Goal: Information Seeking & Learning: Learn about a topic

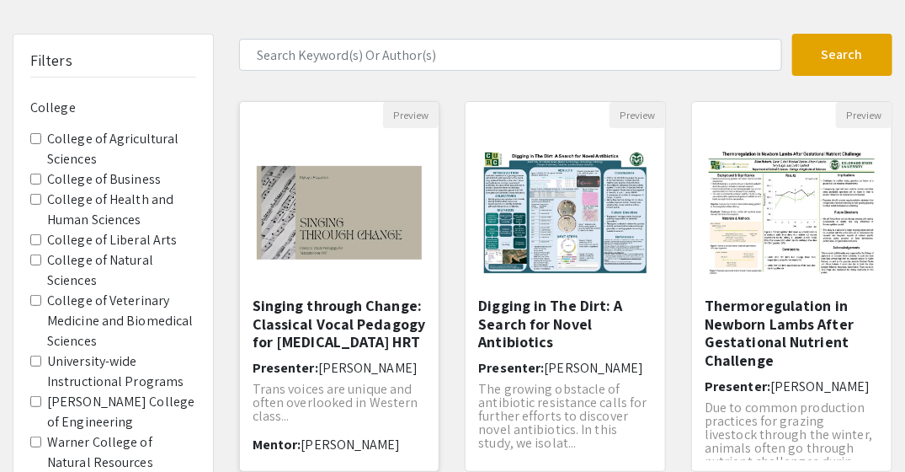
scroll to position [168, 0]
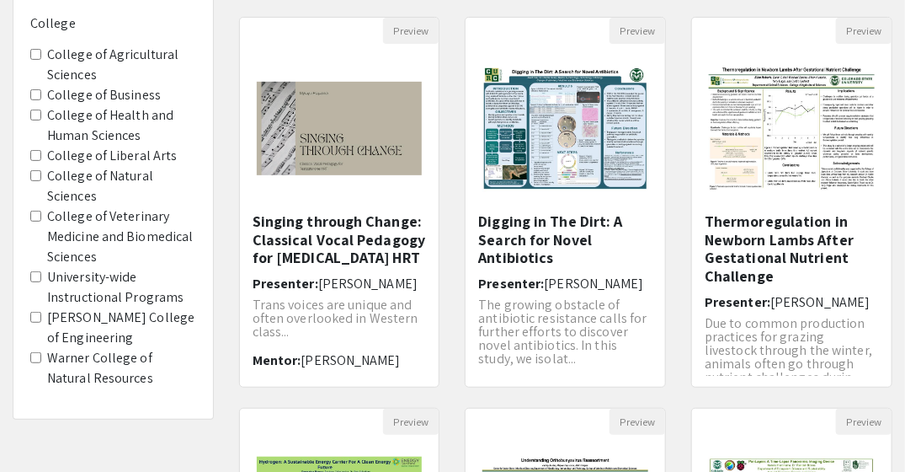
click at [149, 237] on label "College of Veterinary Medicine and Biomedical Sciences" at bounding box center [121, 236] width 149 height 61
click at [41, 221] on Sciences "College of Veterinary Medicine and Biomedical Sciences" at bounding box center [35, 216] width 11 height 11
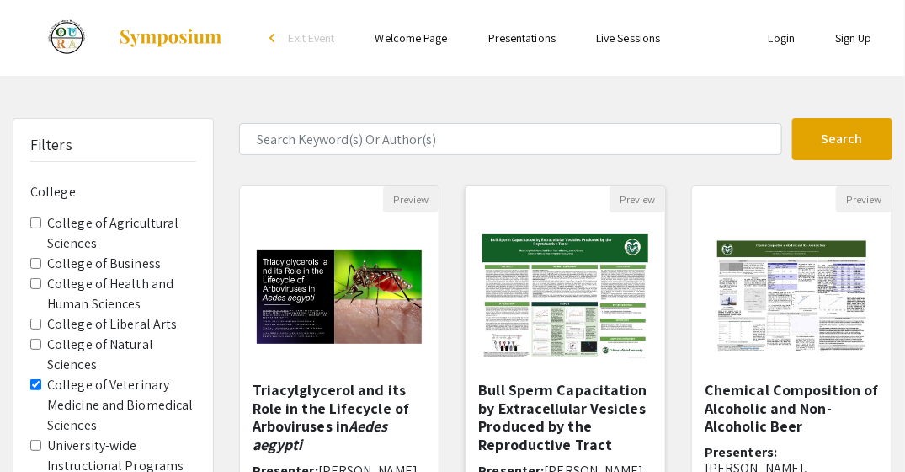
scroll to position [168, 0]
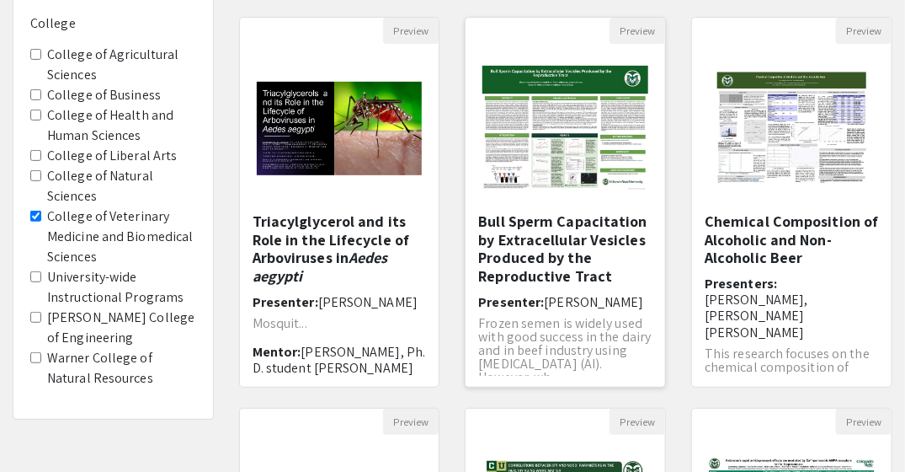
click at [570, 243] on h5 "Bull Sperm Capacitation by Extracellular Vesicles Produced by the Reproductive …" at bounding box center [565, 248] width 174 height 72
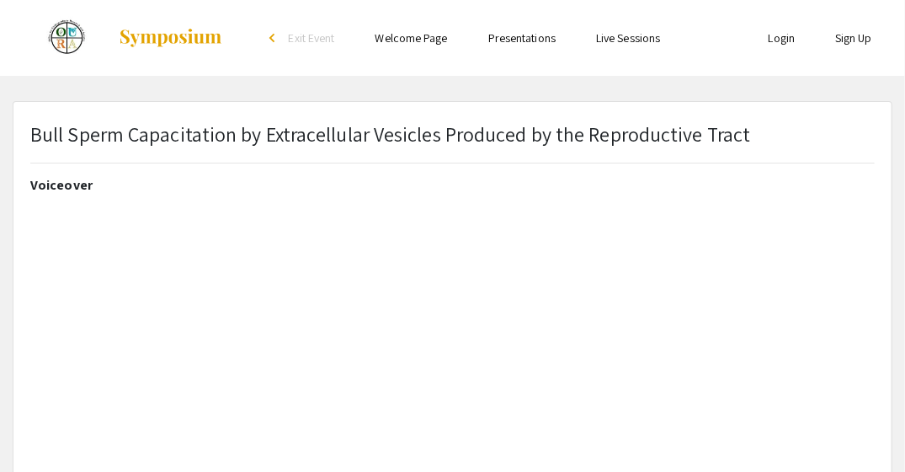
select select "custom"
type input "0"
select select "custom"
type input "1"
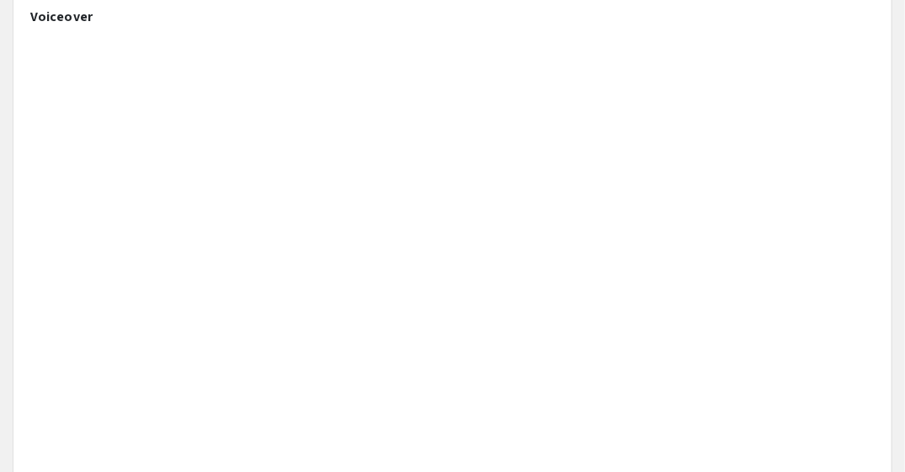
scroll to position [84, 0]
select select "auto"
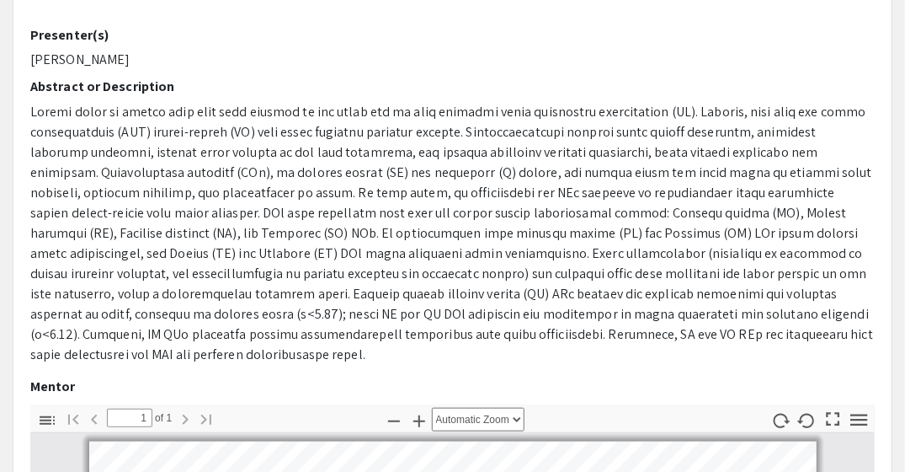
scroll to position [421, 0]
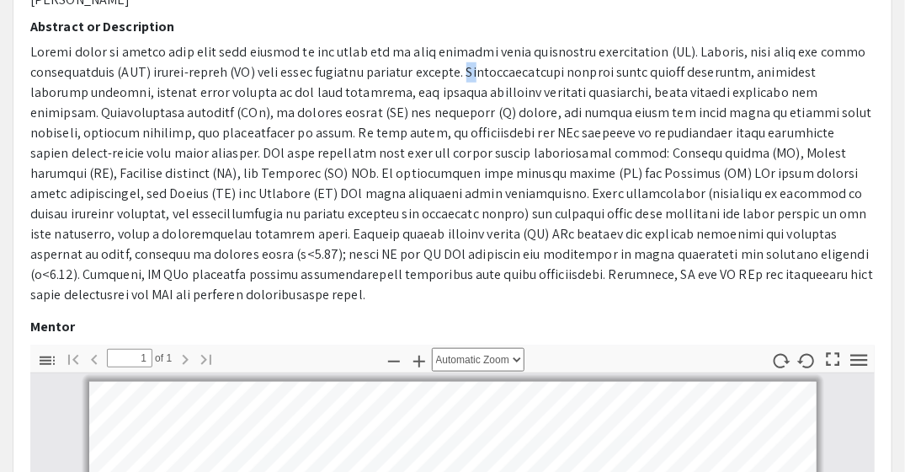
drag, startPoint x: 449, startPoint y: 71, endPoint x: 458, endPoint y: 71, distance: 9.3
click at [458, 71] on p at bounding box center [452, 173] width 845 height 263
drag, startPoint x: 458, startPoint y: 71, endPoint x: 451, endPoint y: 147, distance: 76.9
click at [455, 150] on p at bounding box center [452, 173] width 845 height 263
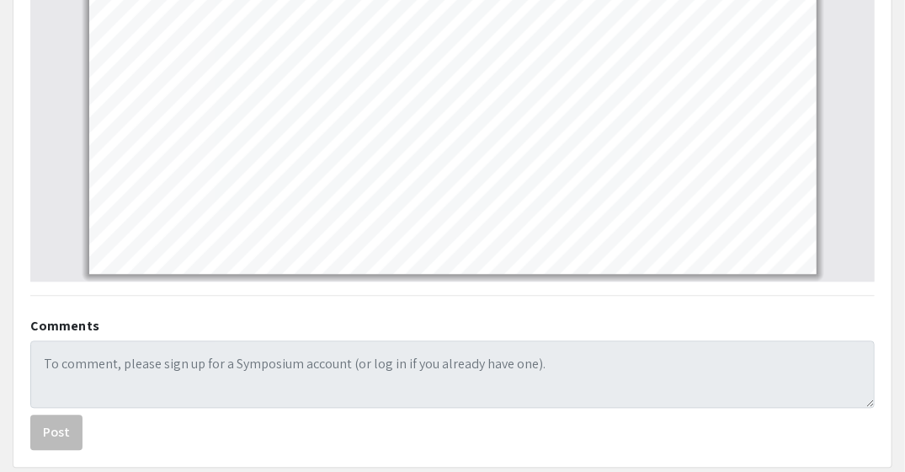
scroll to position [1076, 0]
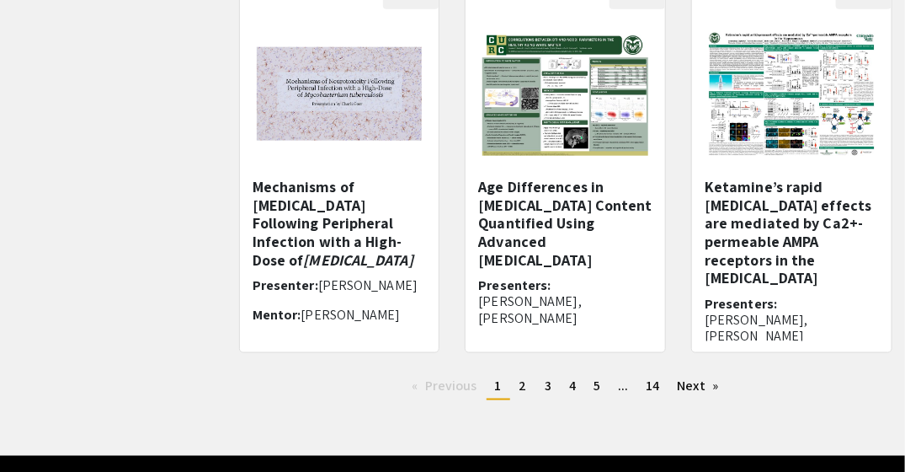
scroll to position [644, 0]
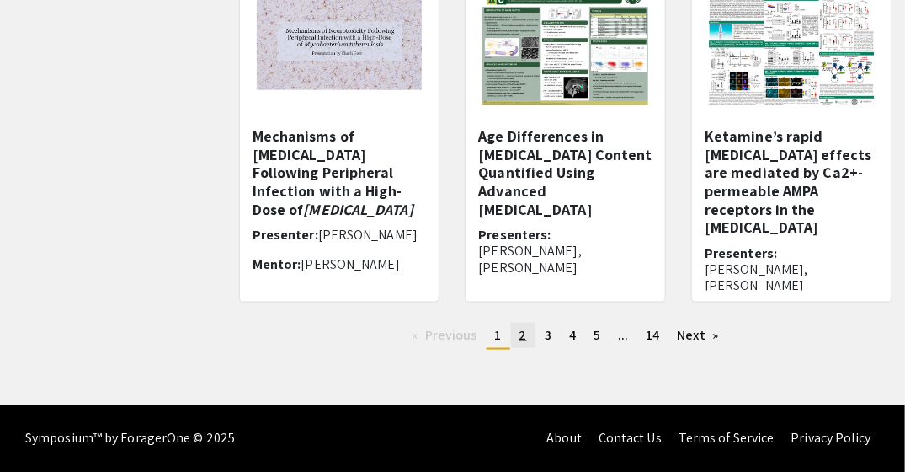
click at [520, 340] on span "2" at bounding box center [524, 335] width 8 height 18
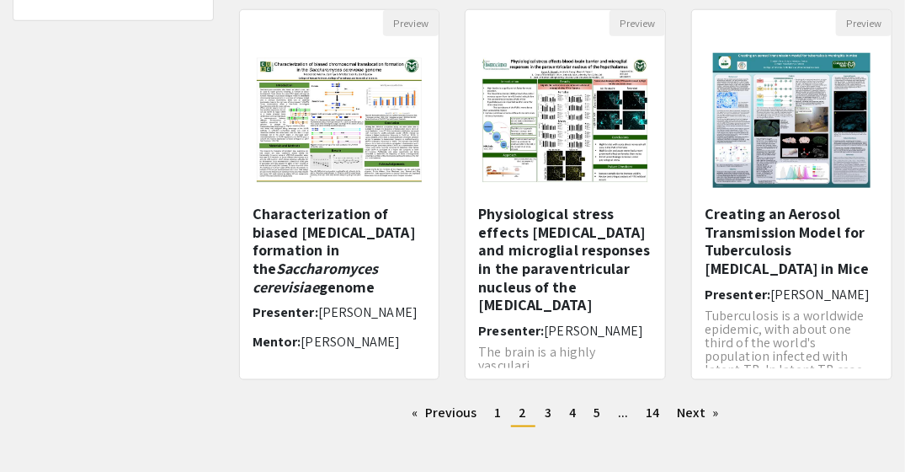
scroll to position [589, 0]
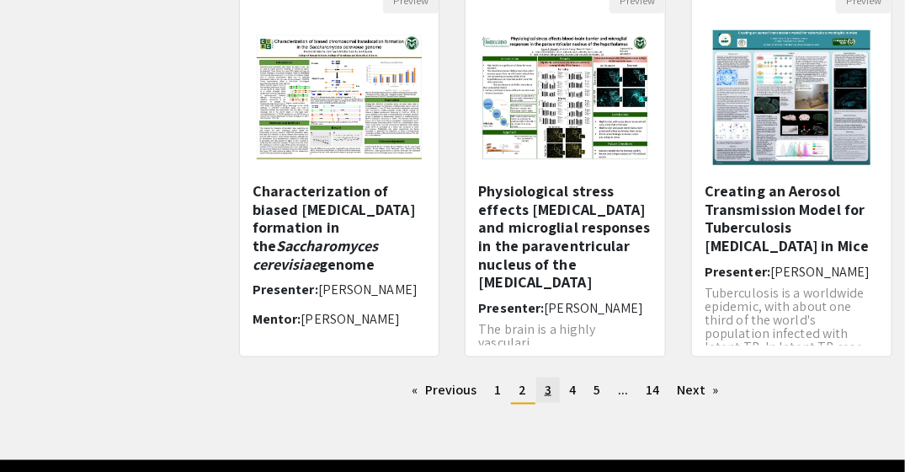
click at [549, 395] on span "3" at bounding box center [548, 390] width 7 height 18
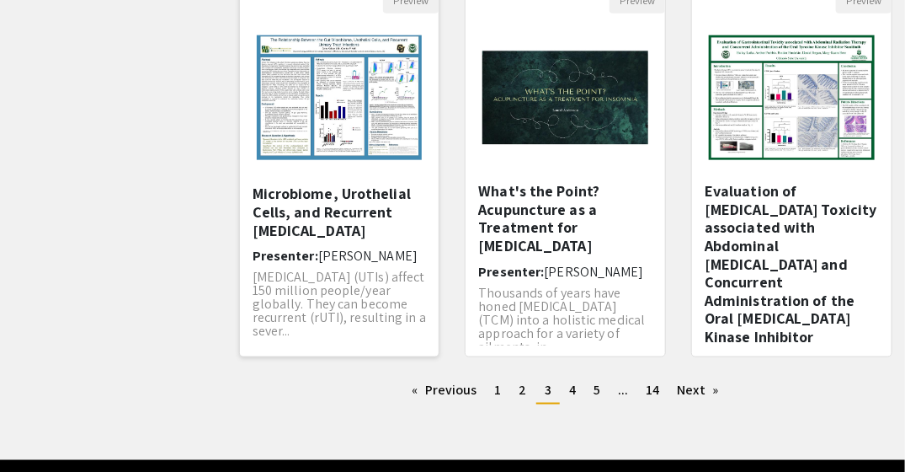
scroll to position [62, 0]
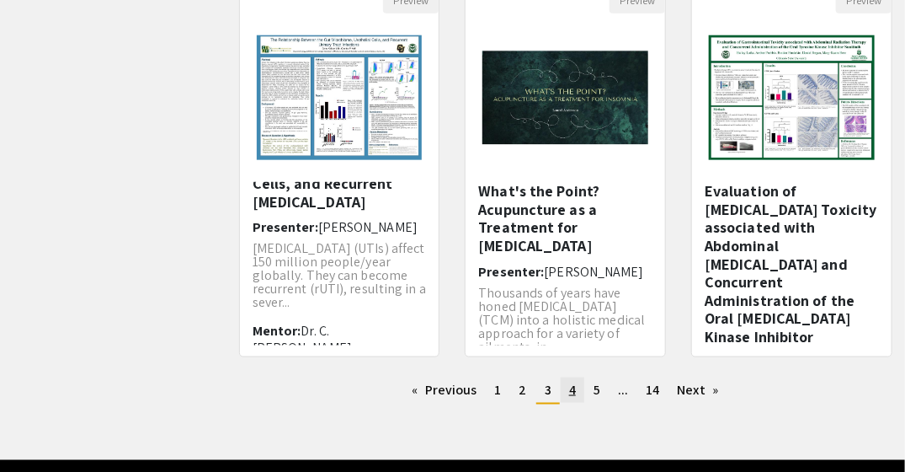
click at [573, 392] on span "4" at bounding box center [572, 390] width 7 height 18
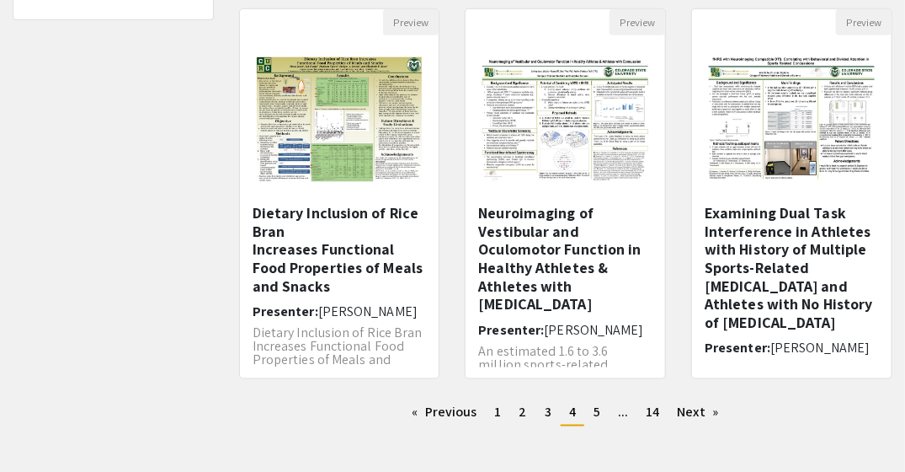
scroll to position [589, 0]
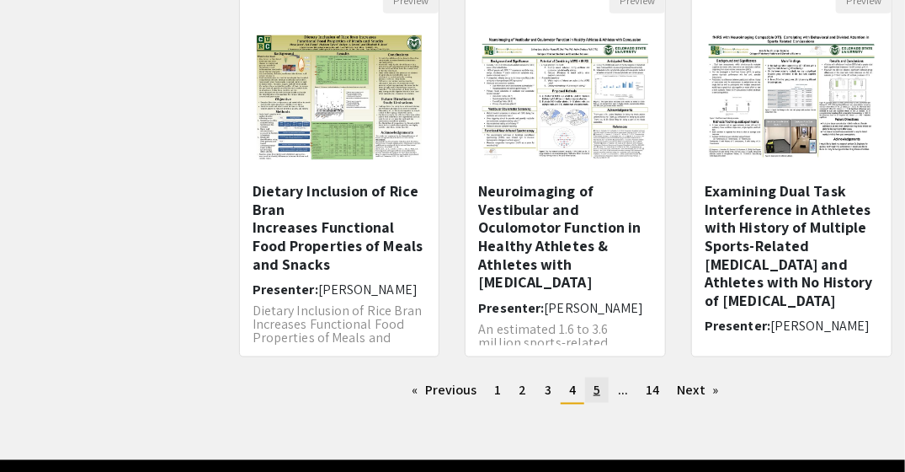
click at [591, 393] on link "page 5" at bounding box center [597, 389] width 24 height 25
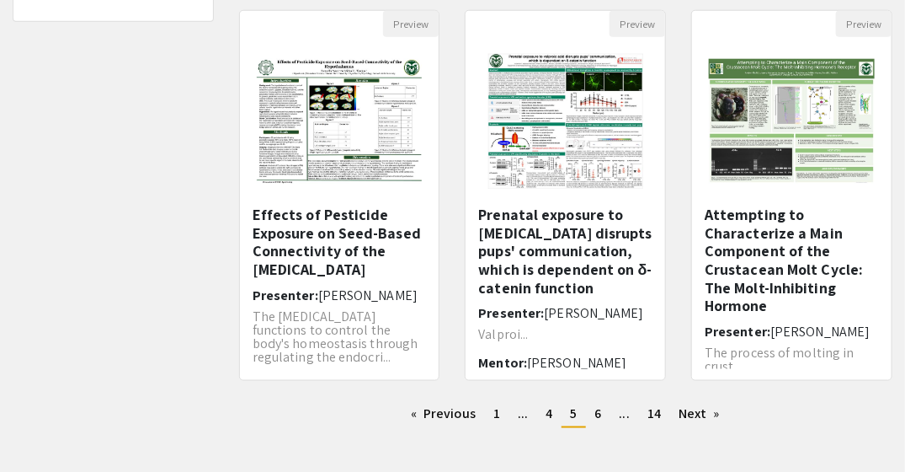
scroll to position [589, 0]
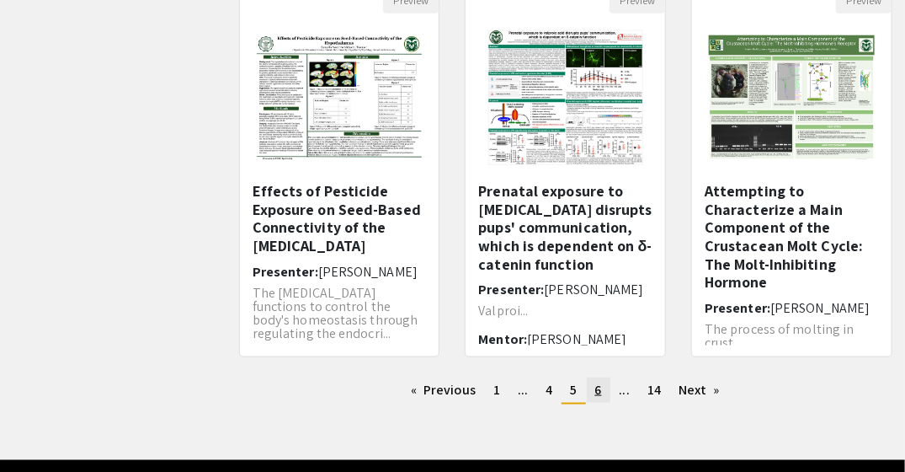
click at [597, 392] on span "6" at bounding box center [598, 390] width 7 height 18
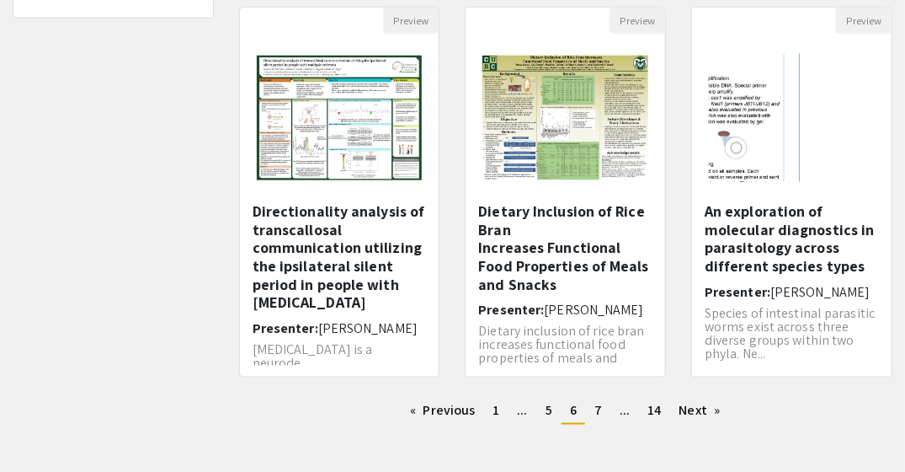
scroll to position [589, 0]
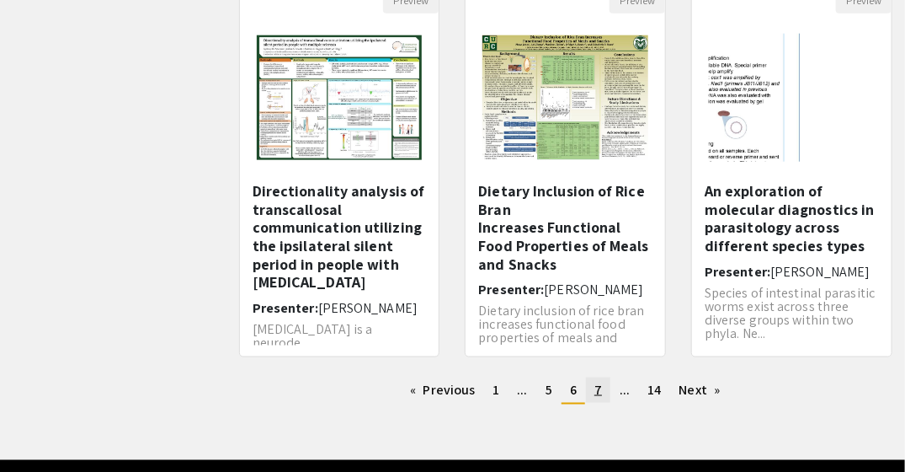
click at [600, 397] on span "7" at bounding box center [598, 390] width 8 height 18
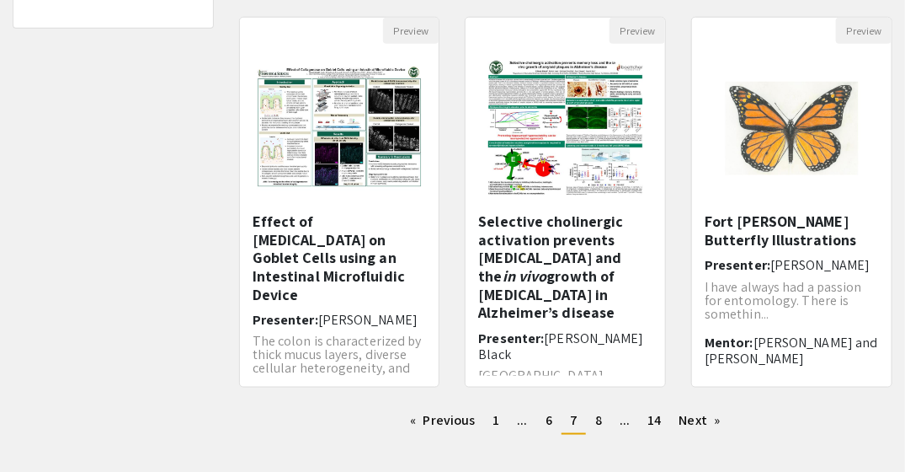
scroll to position [589, 0]
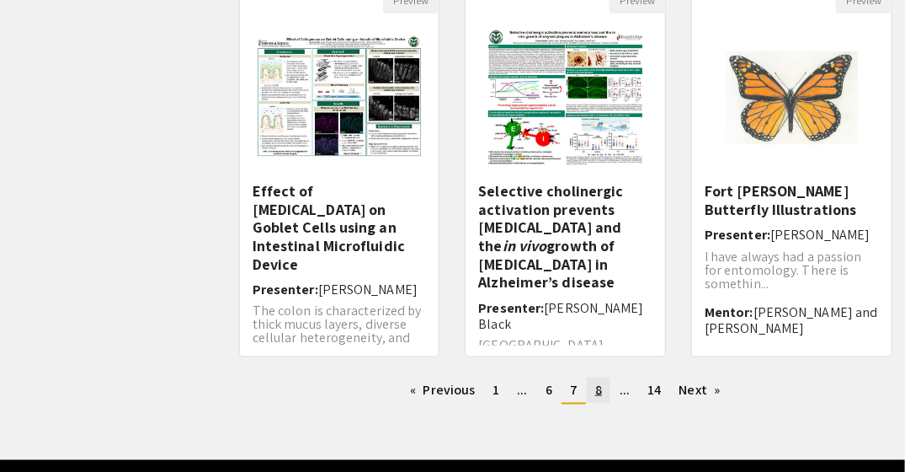
click at [602, 392] on link "page 8" at bounding box center [599, 389] width 24 height 25
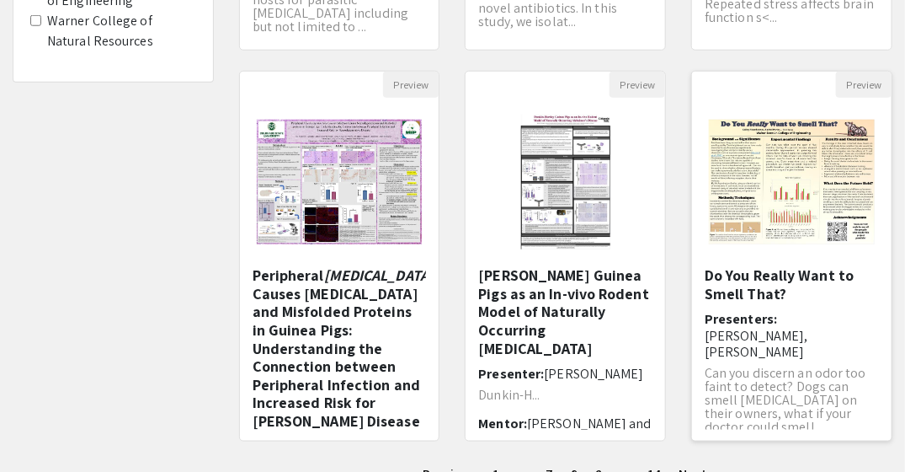
scroll to position [589, 0]
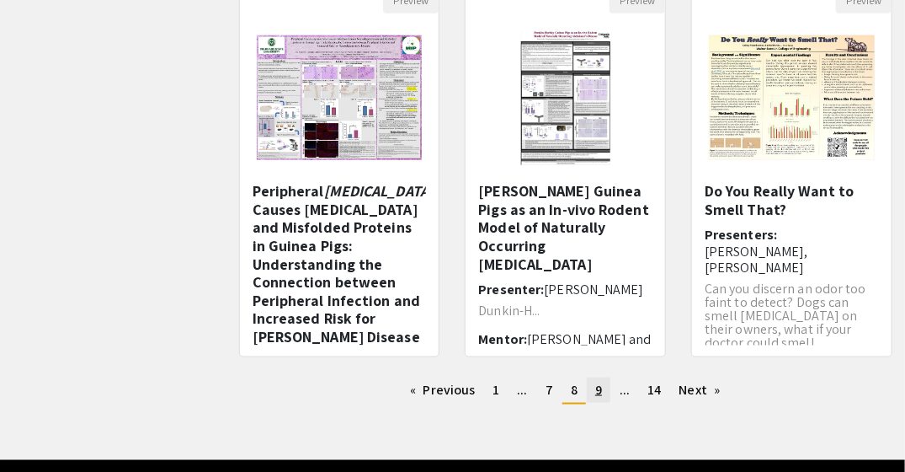
click at [603, 399] on link "page 9" at bounding box center [599, 389] width 24 height 25
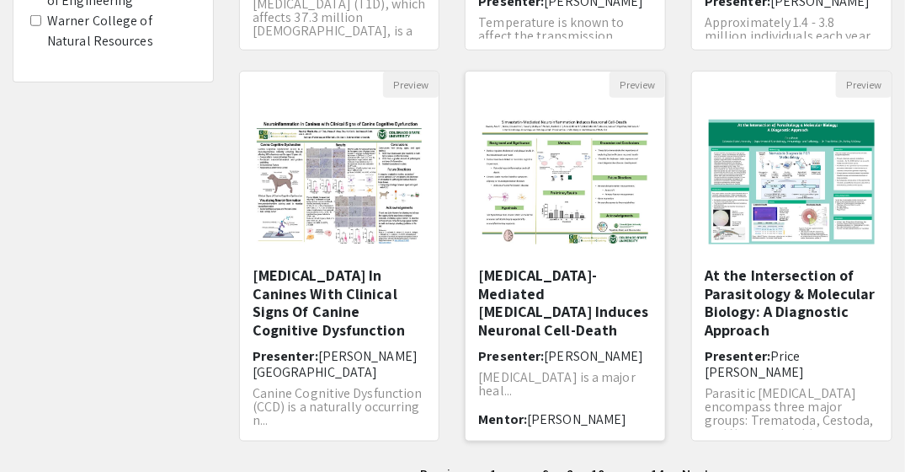
scroll to position [589, 0]
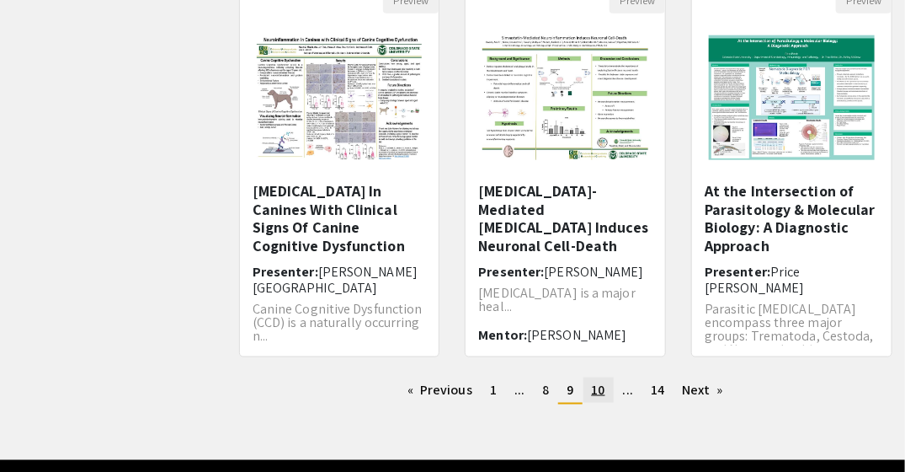
click at [601, 397] on span "10" at bounding box center [598, 390] width 13 height 18
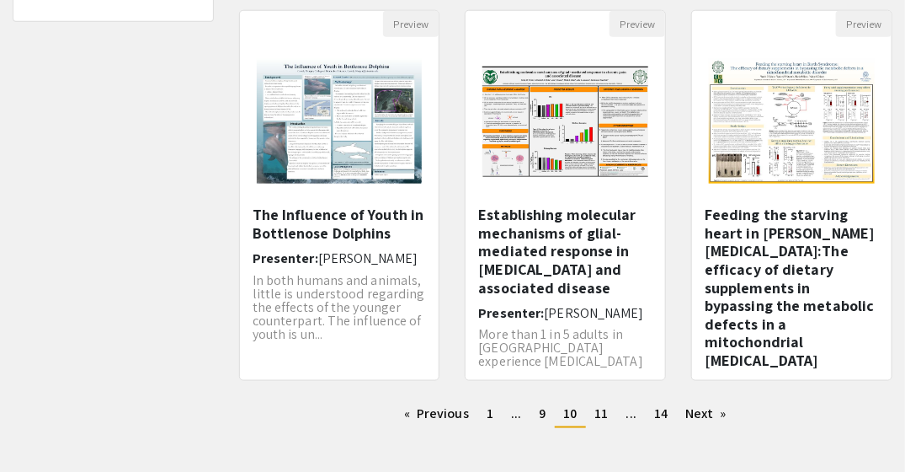
scroll to position [589, 0]
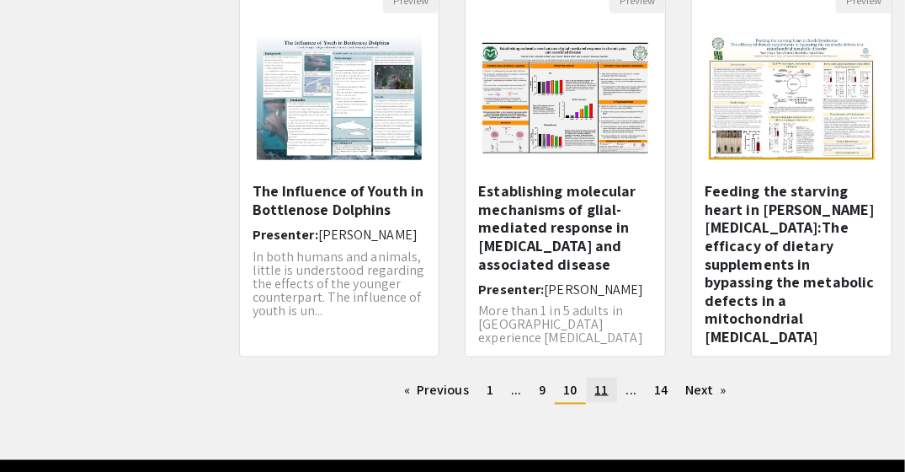
click at [602, 393] on span "11" at bounding box center [601, 390] width 13 height 18
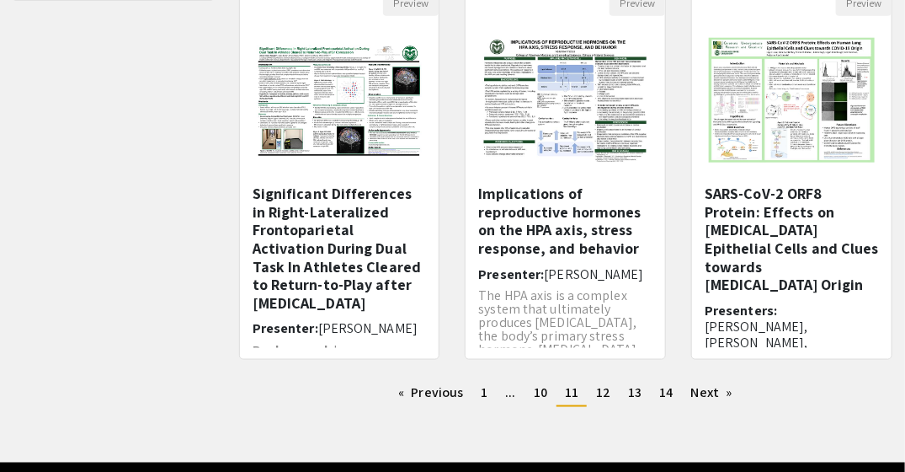
scroll to position [644, 0]
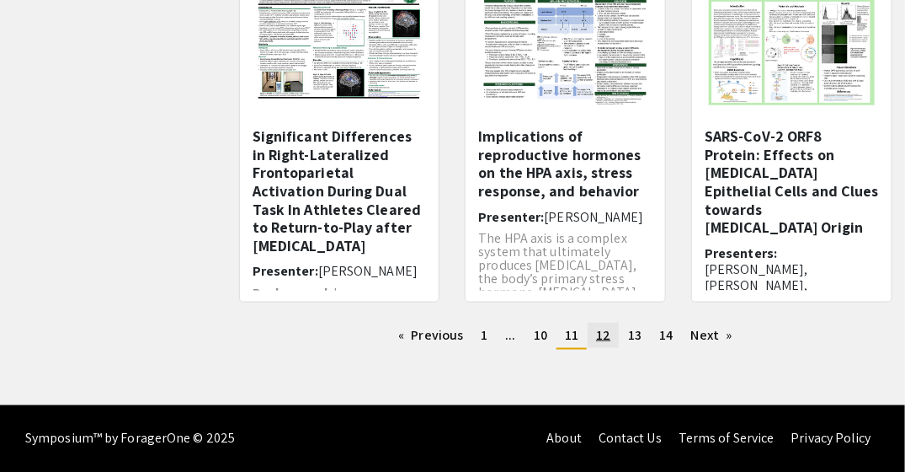
click at [603, 341] on span "12" at bounding box center [603, 335] width 14 height 18
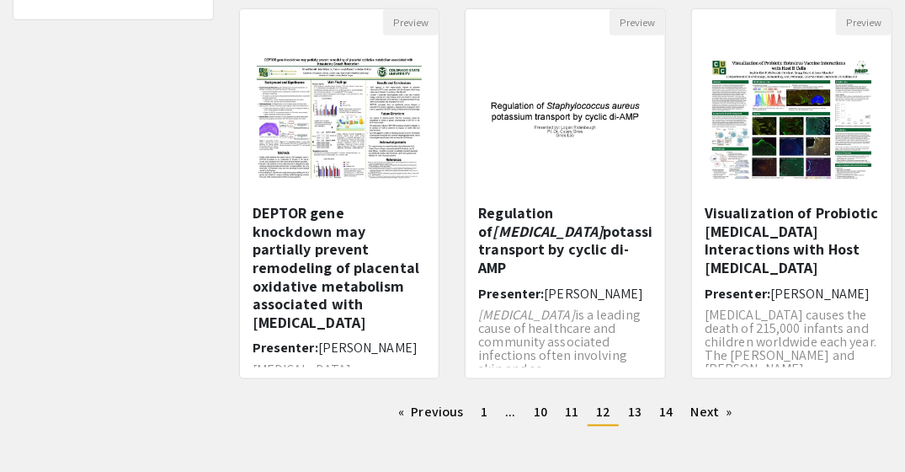
scroll to position [589, 0]
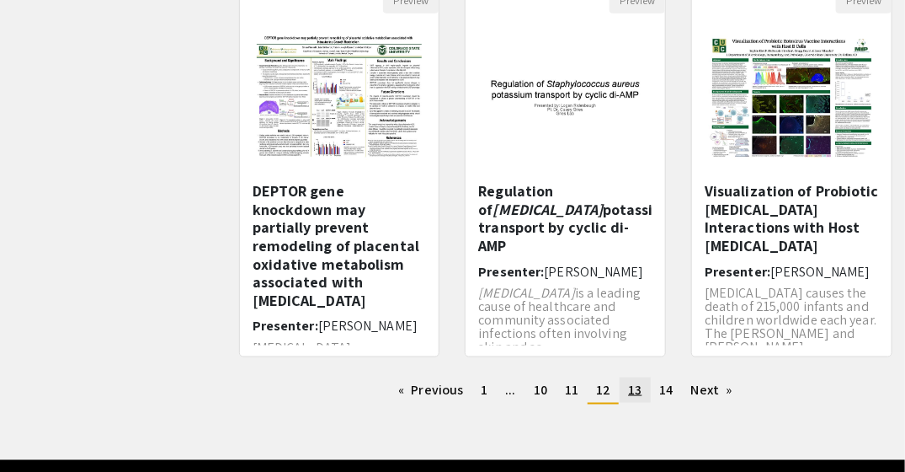
click at [628, 392] on span "13" at bounding box center [634, 390] width 13 height 18
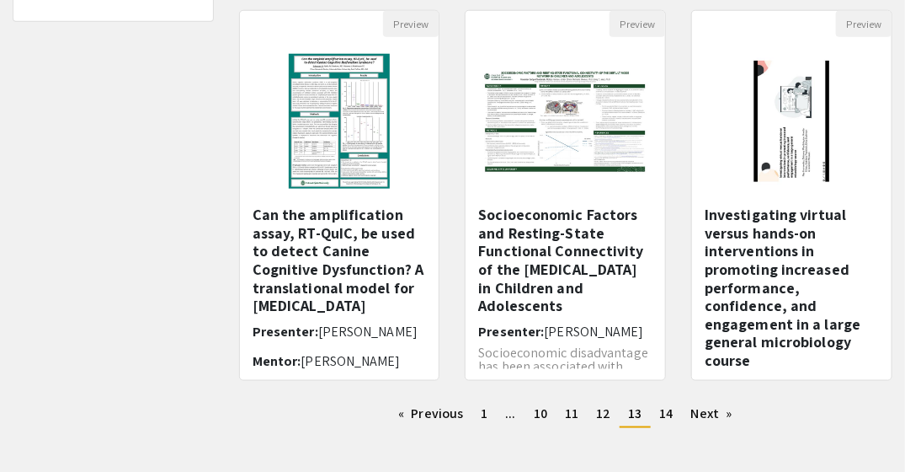
scroll to position [589, 0]
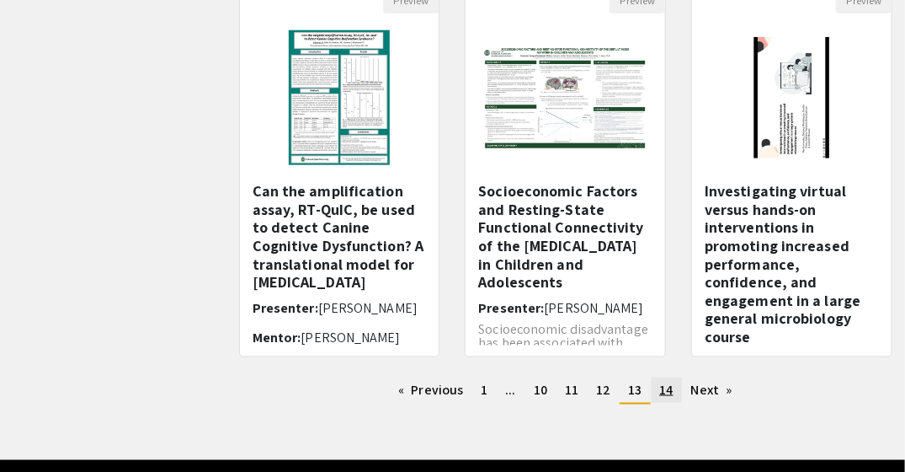
click at [669, 393] on span "14" at bounding box center [666, 390] width 13 height 18
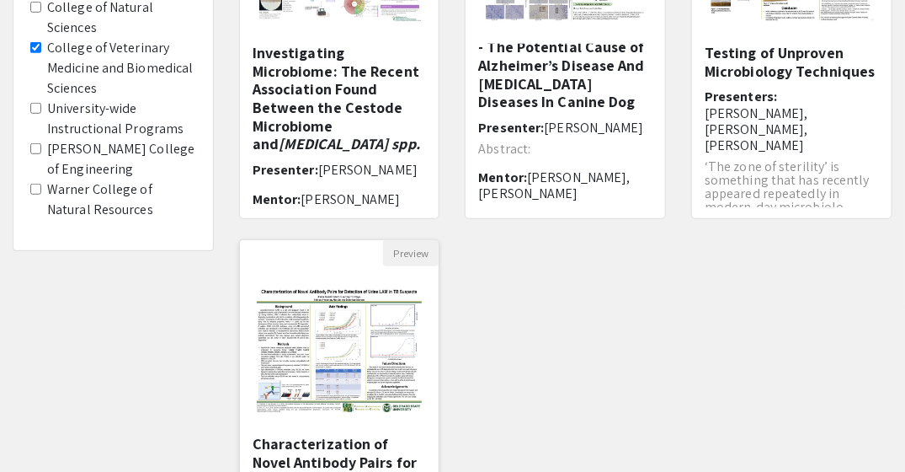
scroll to position [421, 0]
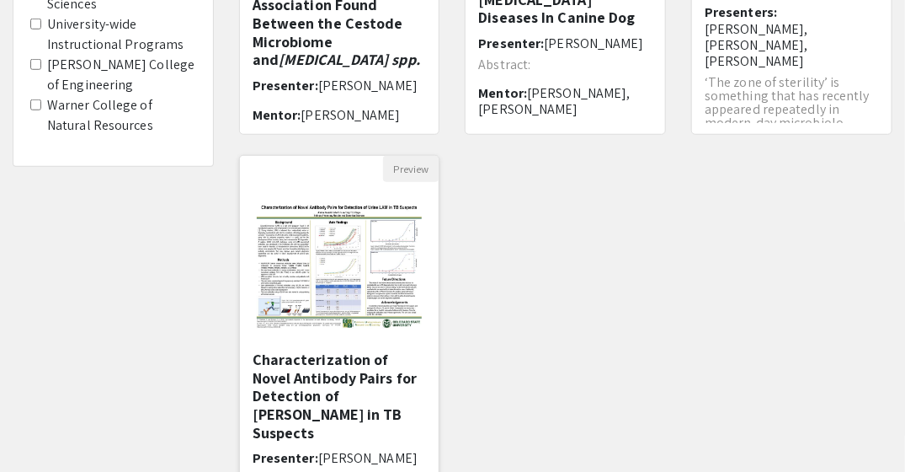
click at [371, 365] on h5 "Characterization of Novel Antibody Pairs for Detection of [PERSON_NAME] in TB S…" at bounding box center [340, 395] width 174 height 91
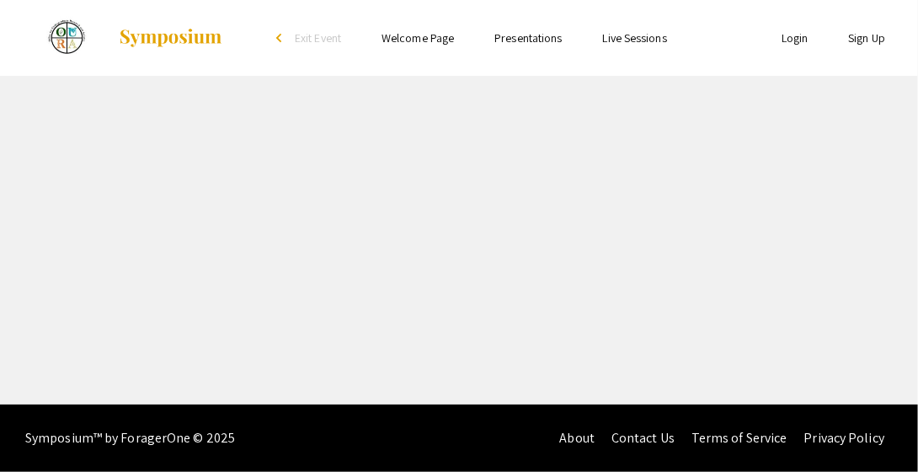
select select "custom"
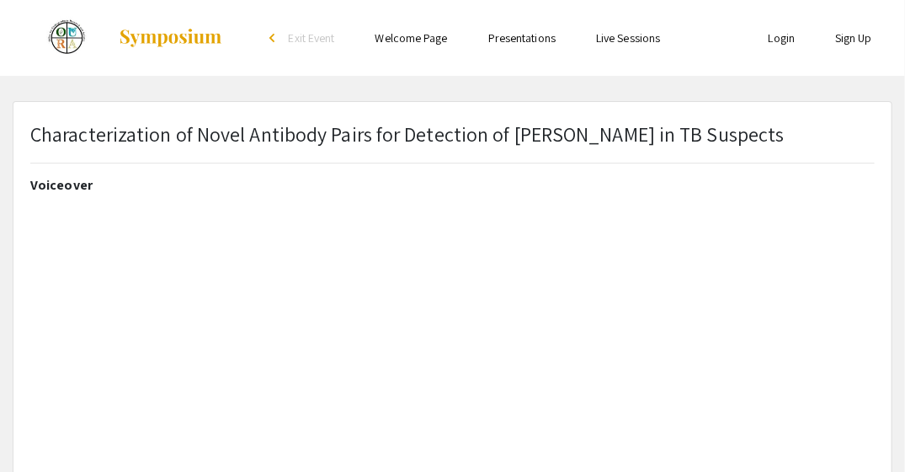
type input "0"
select select "custom"
type input "1"
select select "auto"
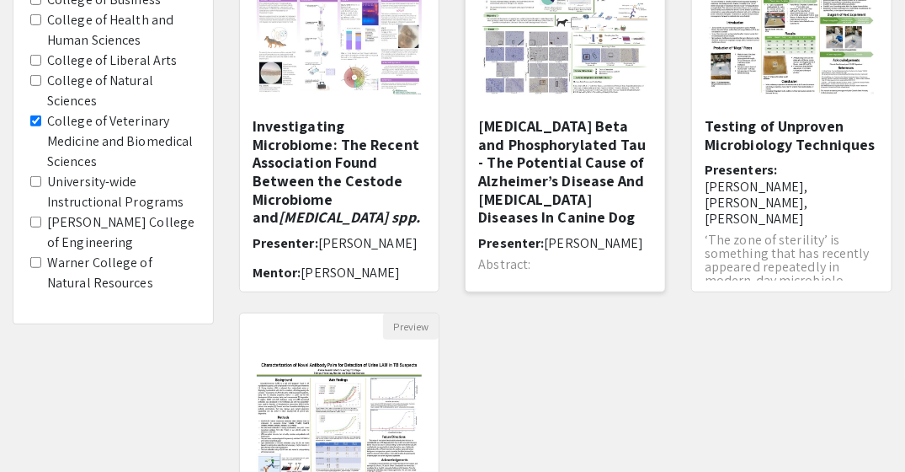
scroll to position [253, 0]
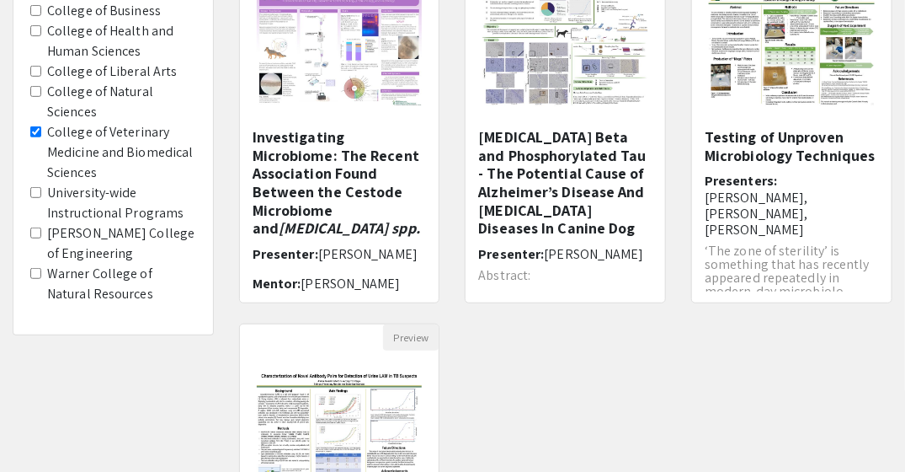
click at [786, 147] on h5 "Testing of Unproven Microbiology Techniques" at bounding box center [792, 146] width 174 height 36
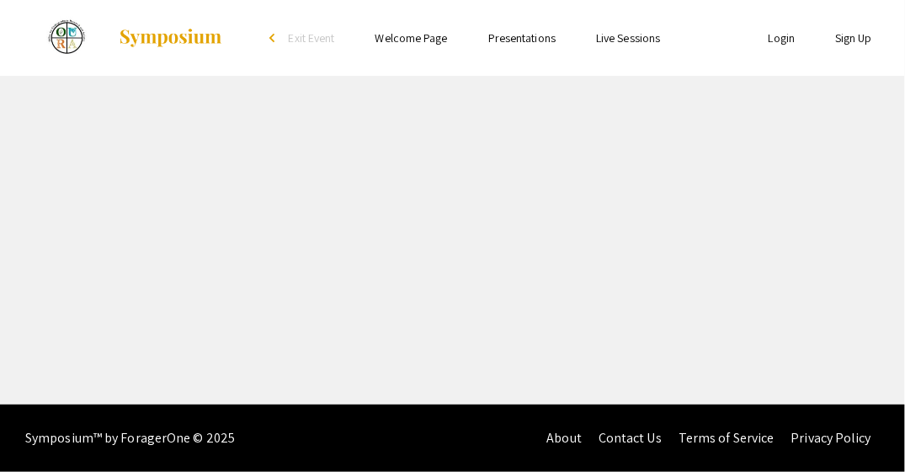
select select "custom"
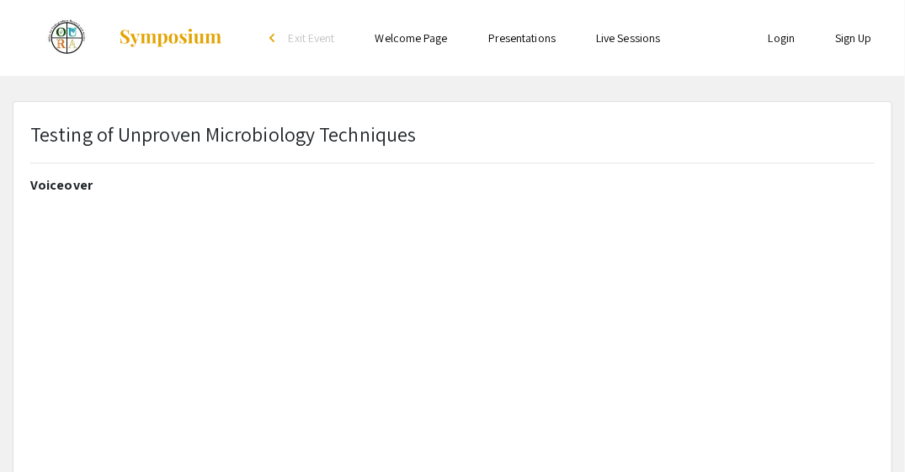
type input "0"
select select "custom"
type input "1"
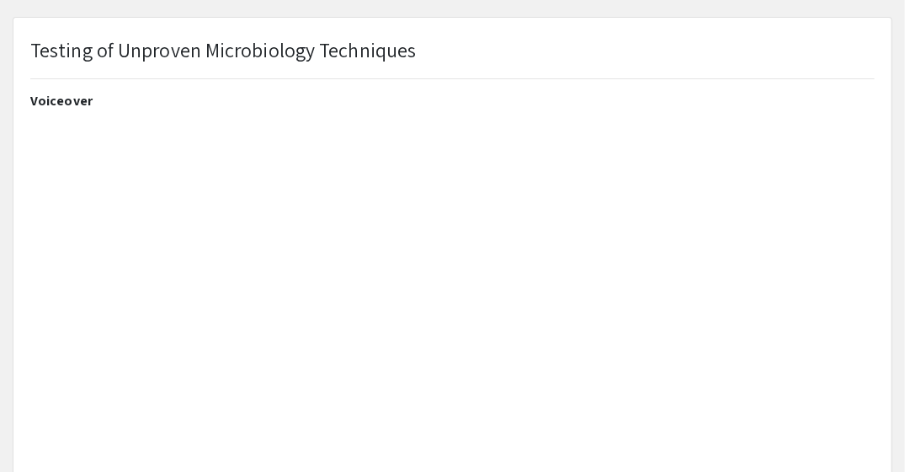
select select "auto"
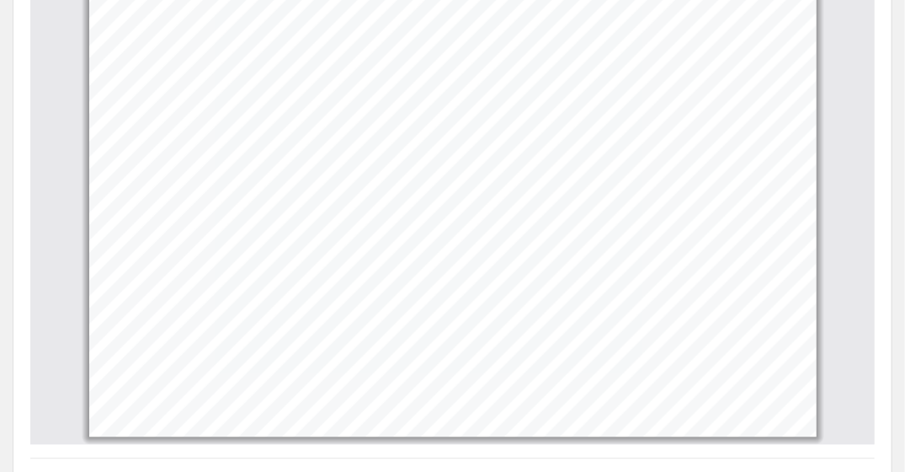
scroll to position [823, 0]
